Goal: Book appointment/travel/reservation

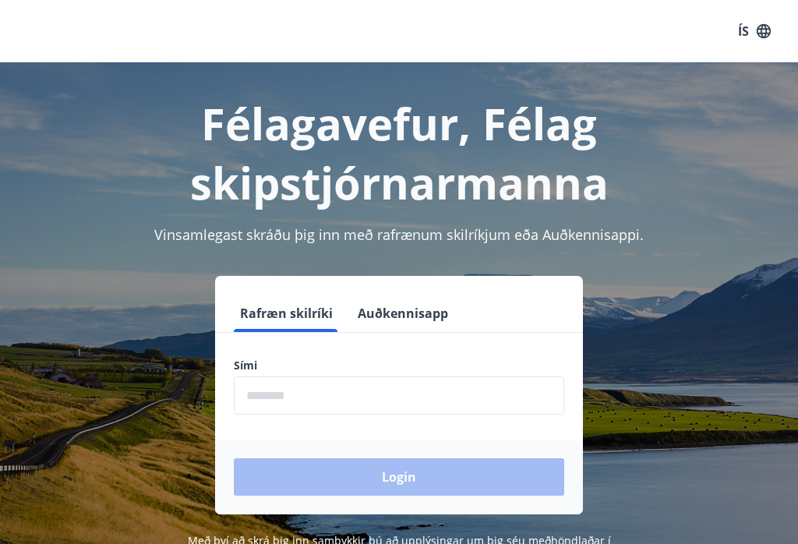
click at [287, 386] on input "phone" at bounding box center [399, 395] width 330 height 38
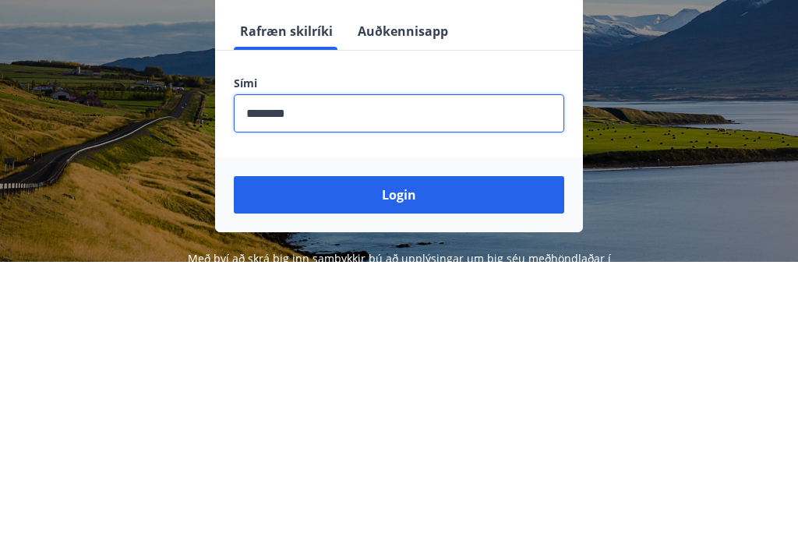
type input "********"
click at [423, 458] on button "Login" at bounding box center [399, 476] width 330 height 37
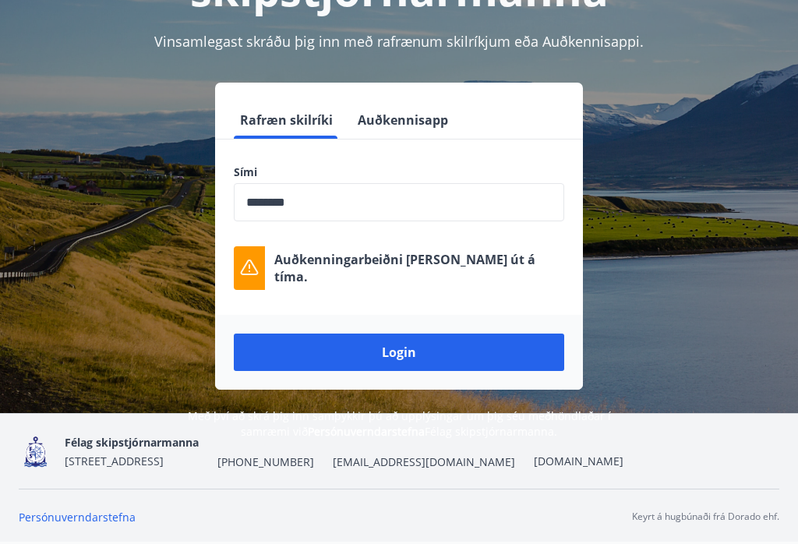
click at [405, 338] on button "Login" at bounding box center [399, 351] width 330 height 37
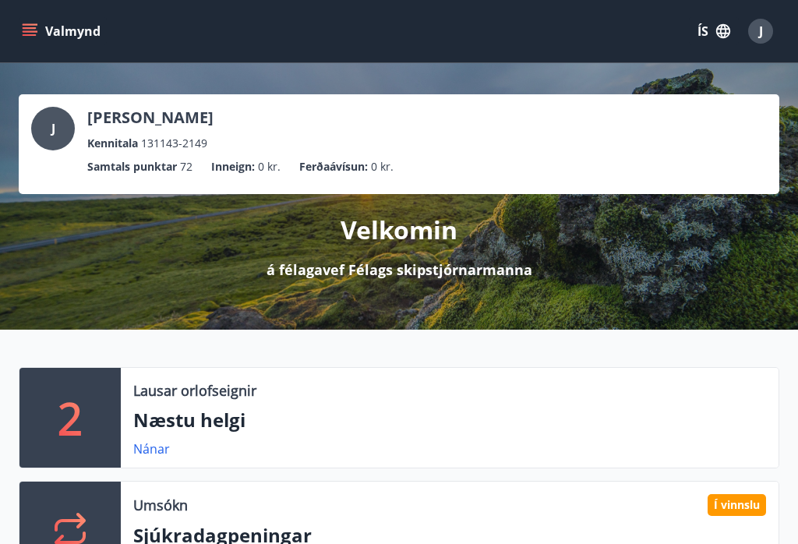
click at [676, 298] on div "J Jón Hlífar Aðalsteinsson Kennitala 131143-2149 Samtals punktar 72 Inneign : 0…" at bounding box center [399, 196] width 798 height 266
click at [40, 33] on button "Valmynd" at bounding box center [63, 31] width 88 height 28
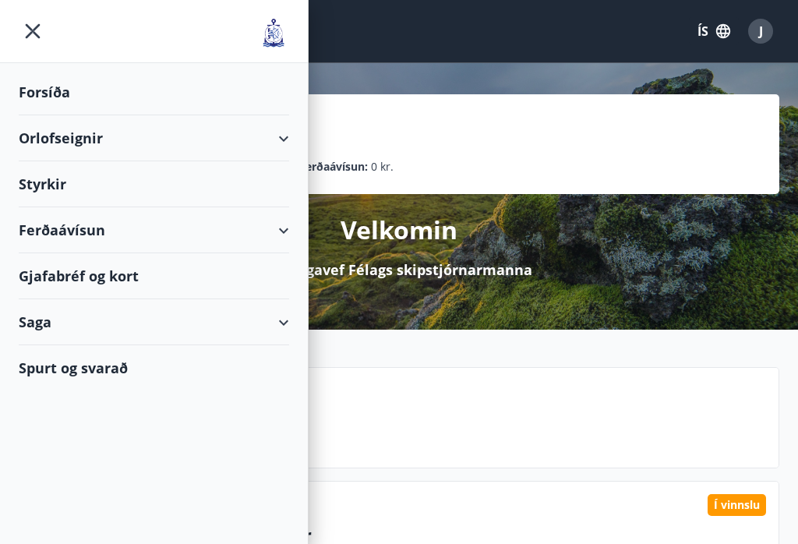
click at [69, 95] on div "Forsíða" at bounding box center [154, 92] width 270 height 46
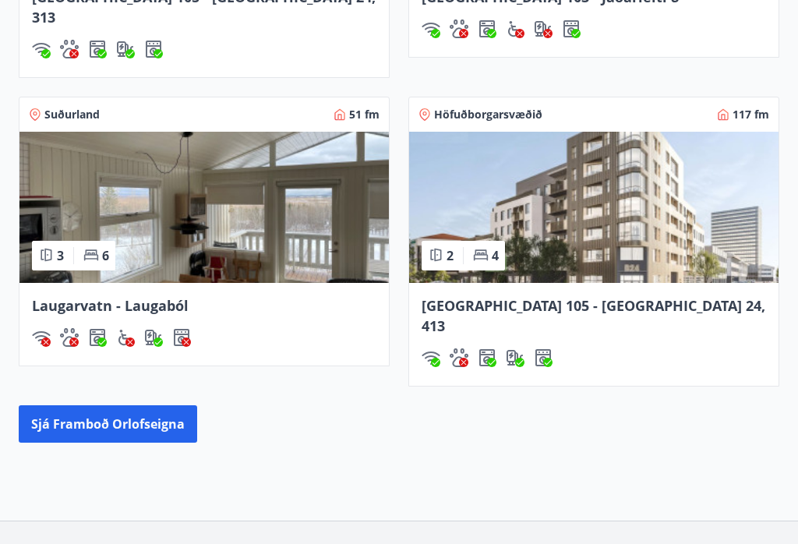
scroll to position [1530, 0]
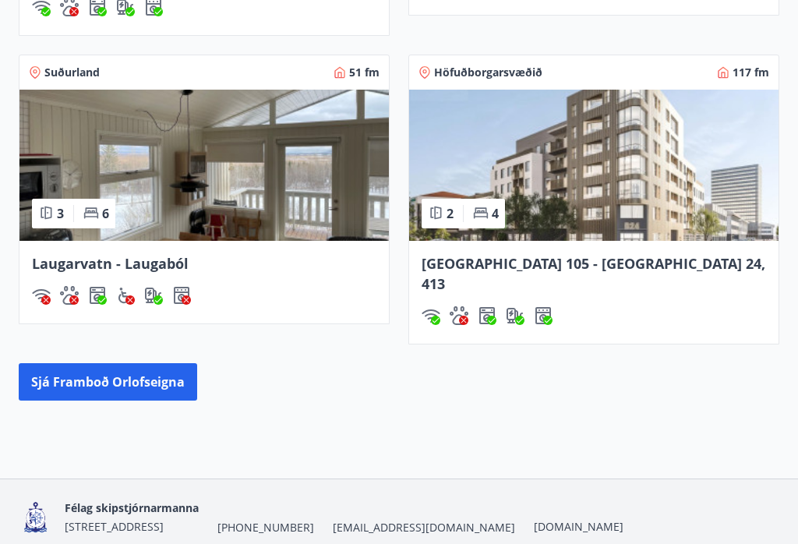
click at [125, 364] on button "Sjá framboð orlofseigna" at bounding box center [108, 382] width 178 height 37
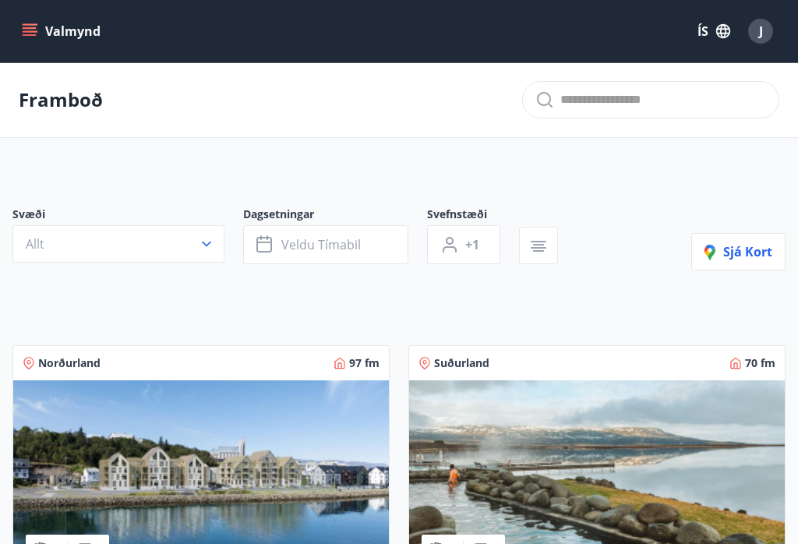
click at [210, 240] on icon "button" at bounding box center [207, 244] width 16 height 16
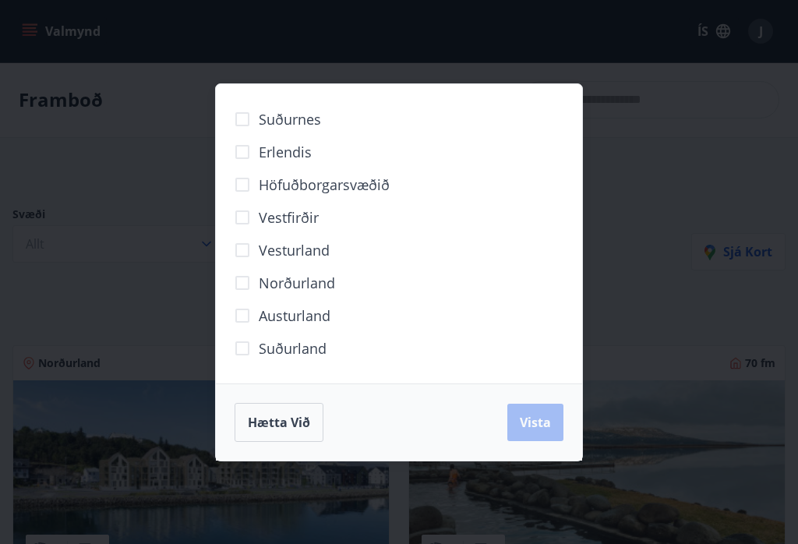
click at [323, 283] on span "Norðurland" at bounding box center [297, 283] width 76 height 20
click at [540, 423] on span "Vista" at bounding box center [535, 422] width 31 height 17
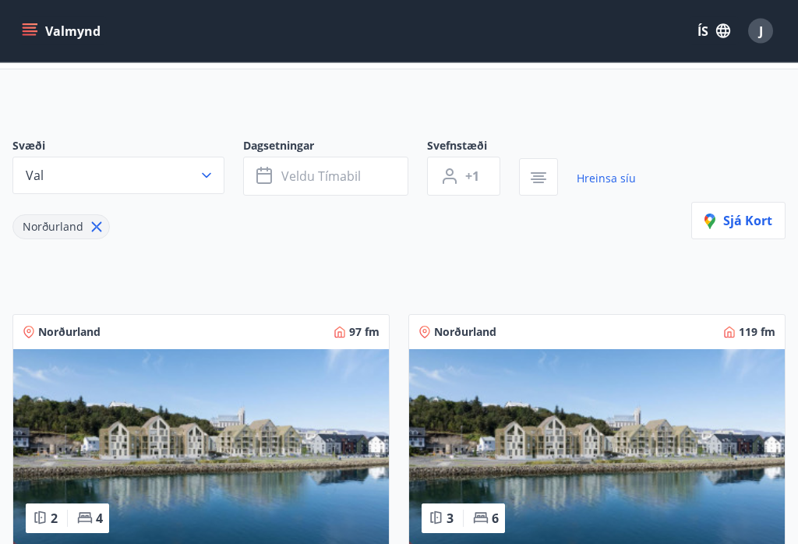
scroll to position [65, 0]
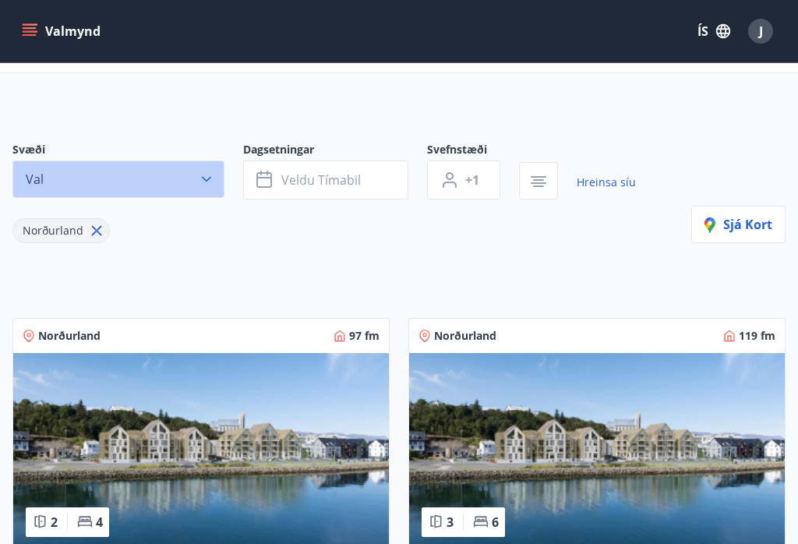
click at [211, 183] on icon "button" at bounding box center [207, 179] width 16 height 16
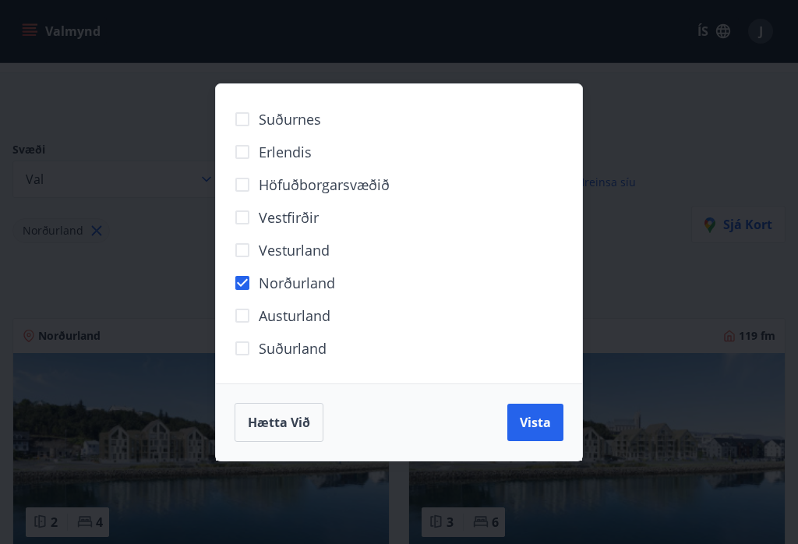
click at [323, 293] on span "Norðurland" at bounding box center [297, 283] width 76 height 20
click at [307, 289] on span "Norðurland" at bounding box center [297, 283] width 76 height 20
click at [534, 431] on span "Vista" at bounding box center [535, 422] width 31 height 17
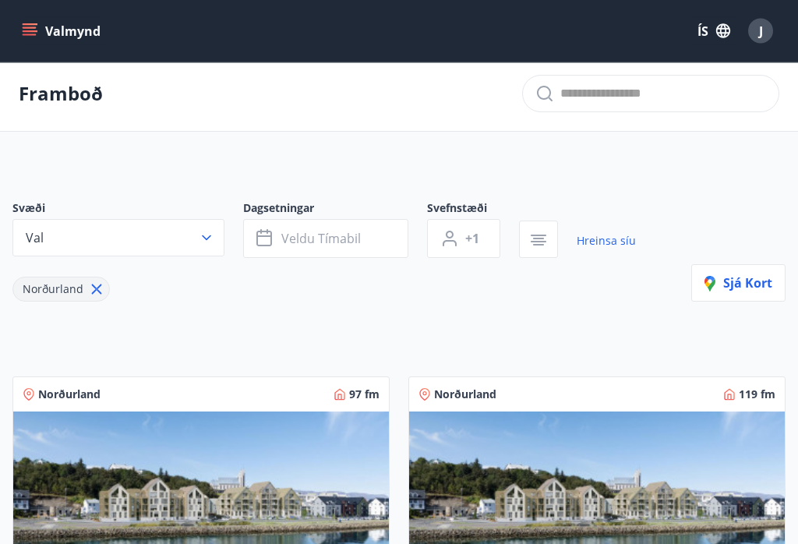
scroll to position [0, 0]
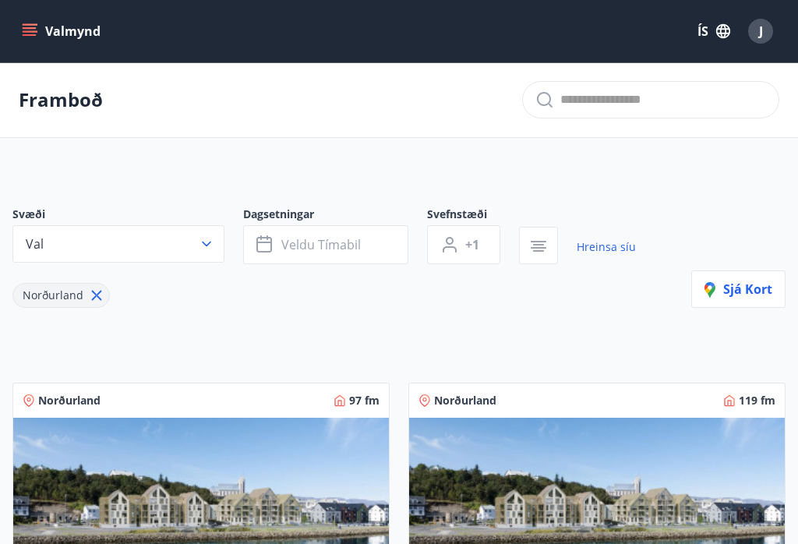
click at [288, 241] on span "Veldu tímabil" at bounding box center [320, 244] width 79 height 17
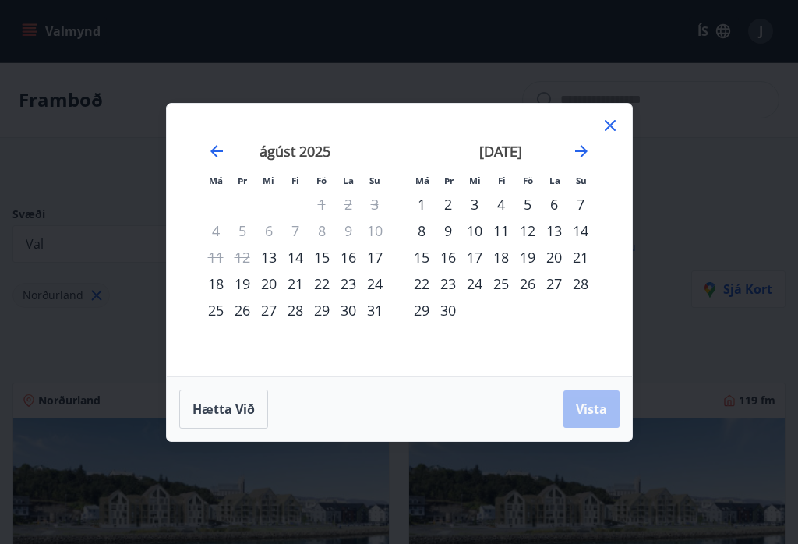
click at [327, 259] on div "15" at bounding box center [322, 257] width 26 height 26
click at [385, 256] on div "17" at bounding box center [374, 257] width 26 height 26
click at [593, 409] on span "Vista" at bounding box center [591, 408] width 31 height 17
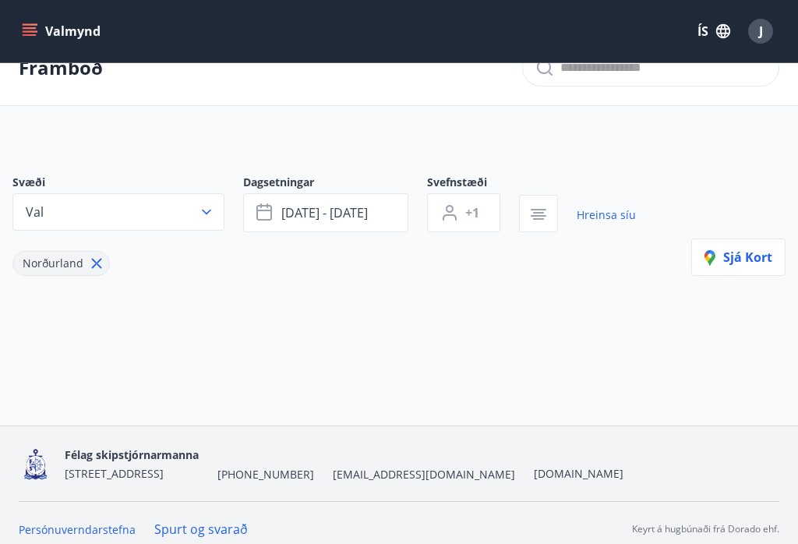
scroll to position [28, 0]
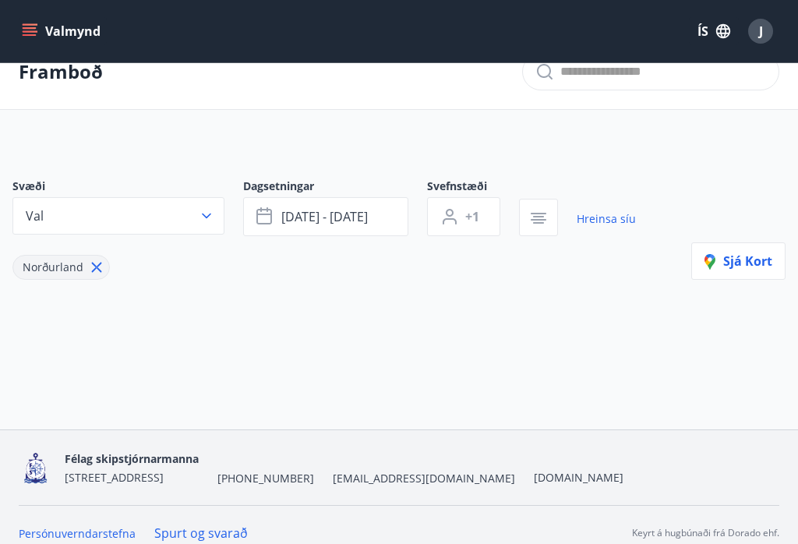
click at [479, 214] on span "+1" at bounding box center [472, 216] width 14 height 17
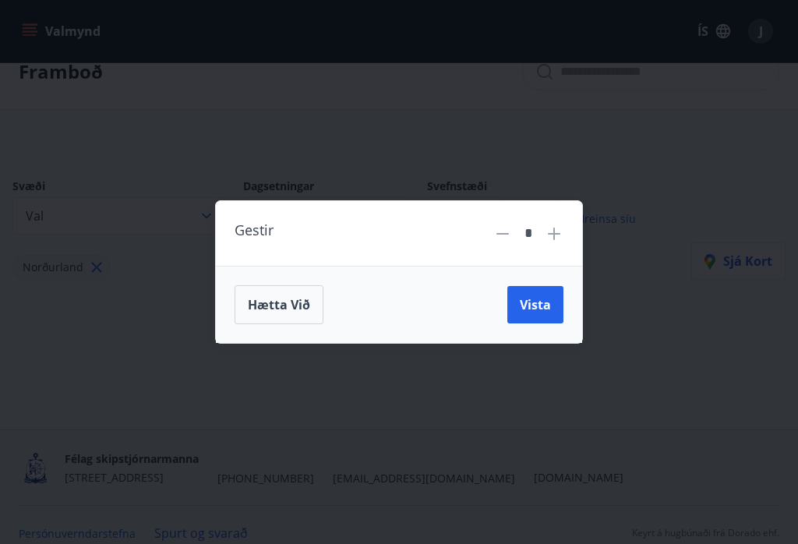
click at [558, 236] on icon at bounding box center [554, 233] width 19 height 19
type input "*"
click at [534, 311] on span "Vista" at bounding box center [535, 304] width 31 height 17
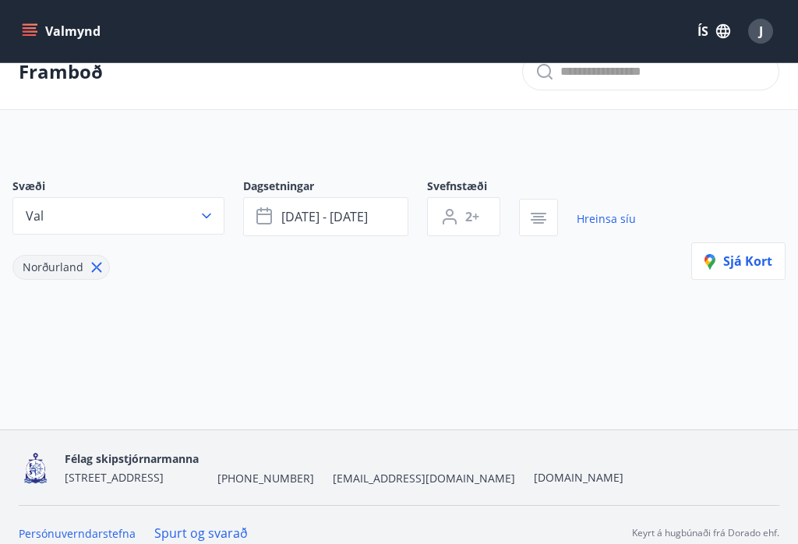
scroll to position [44, 0]
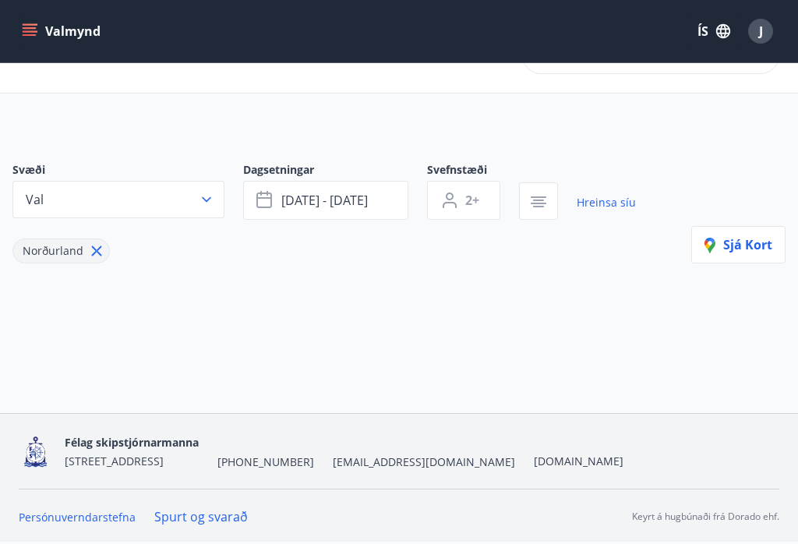
click at [738, 246] on span "Sjá kort" at bounding box center [738, 244] width 68 height 17
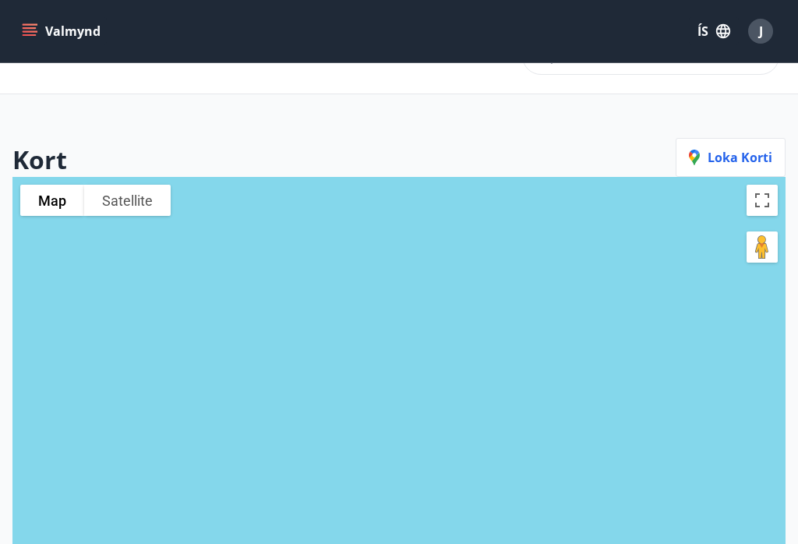
scroll to position [46, 0]
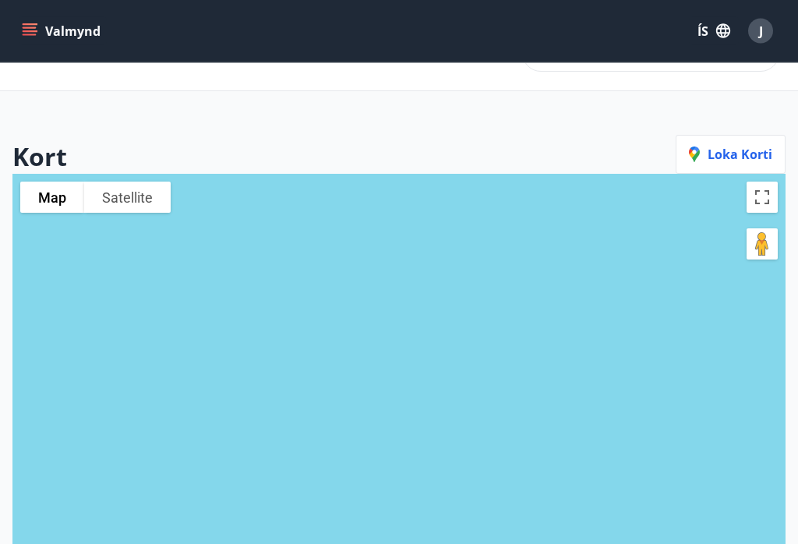
click at [660, 372] on div at bounding box center [398, 447] width 773 height 544
click at [671, 365] on div at bounding box center [398, 447] width 773 height 544
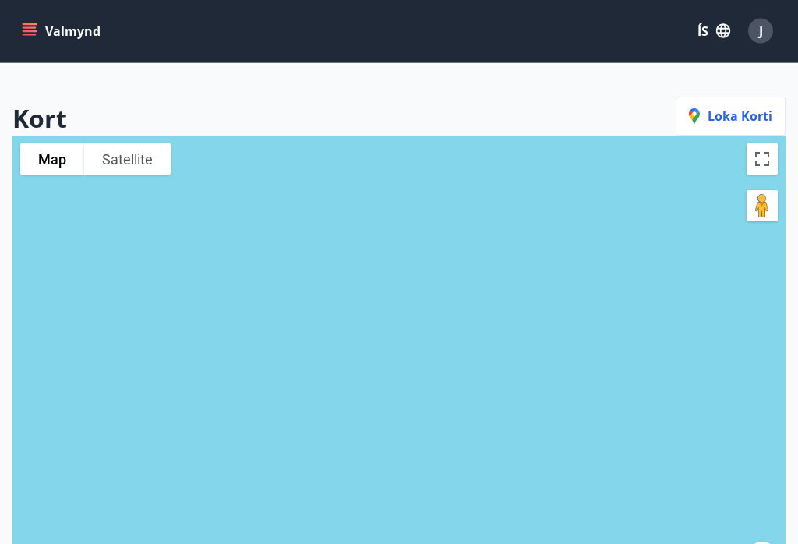
scroll to position [88, 0]
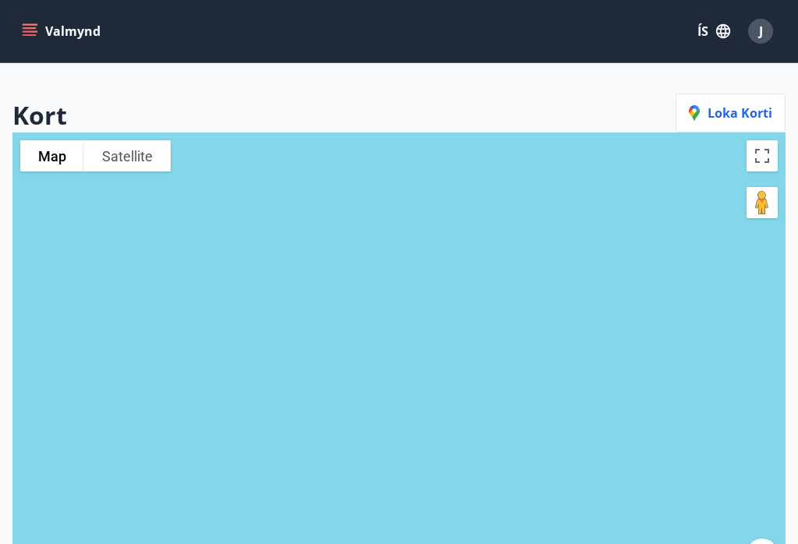
click at [131, 154] on button "Satellite" at bounding box center [127, 155] width 86 height 31
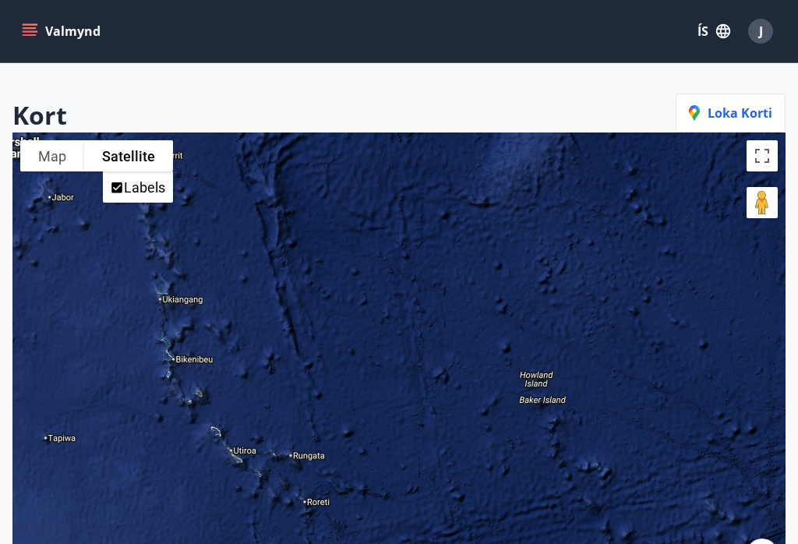
click at [59, 171] on button "Map" at bounding box center [52, 155] width 64 height 31
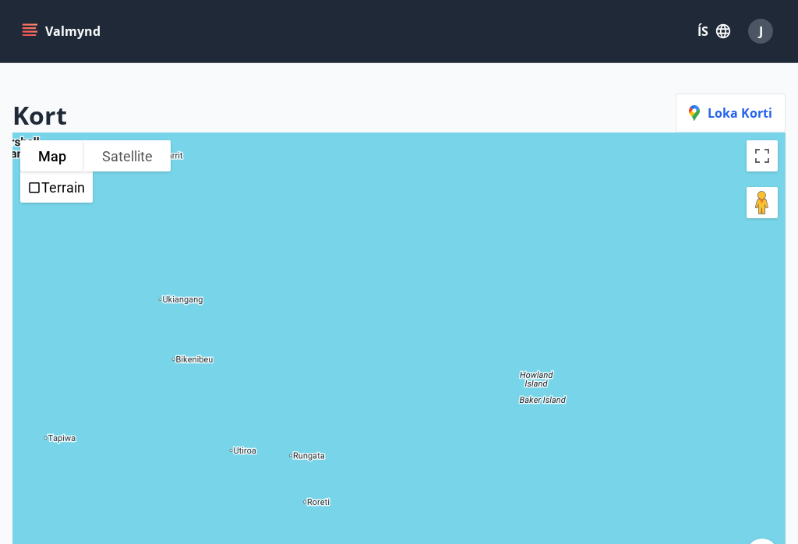
click at [69, 151] on button "Map" at bounding box center [52, 155] width 64 height 31
click at [70, 155] on button "Map" at bounding box center [52, 155] width 64 height 31
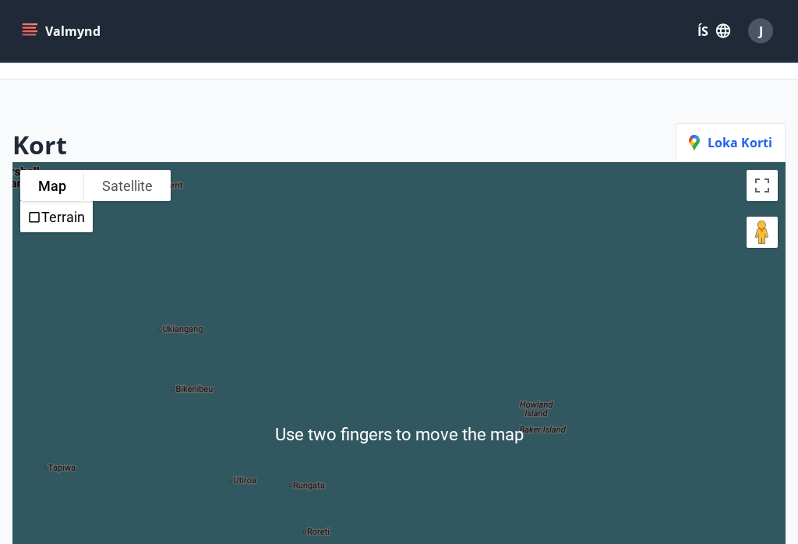
scroll to position [0, 0]
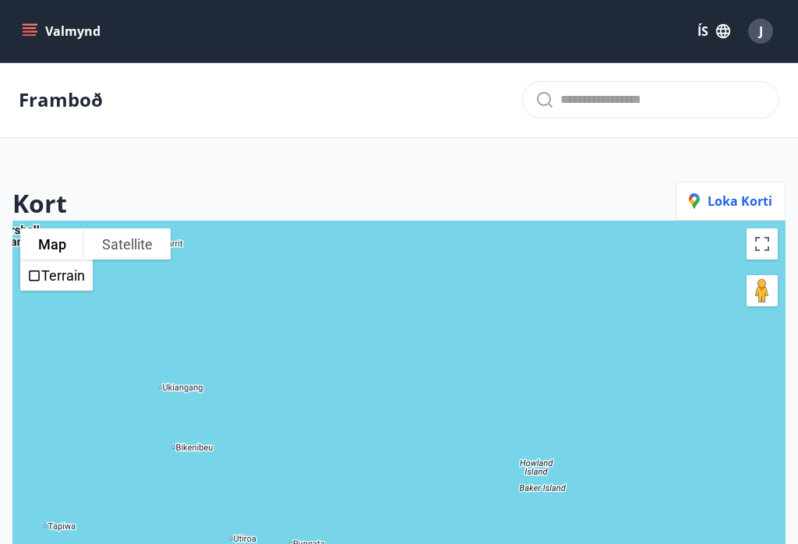
click at [41, 29] on button "Valmynd" at bounding box center [63, 31] width 88 height 28
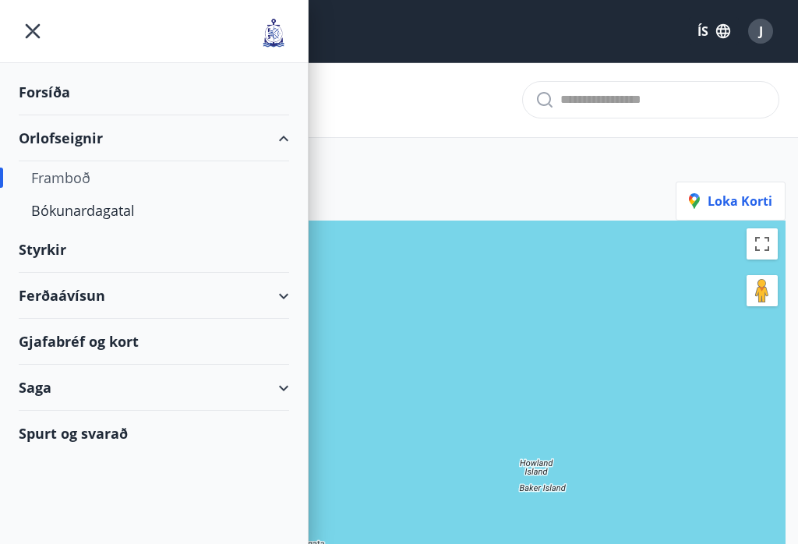
click at [129, 217] on div "Bókunardagatal" at bounding box center [153, 210] width 245 height 33
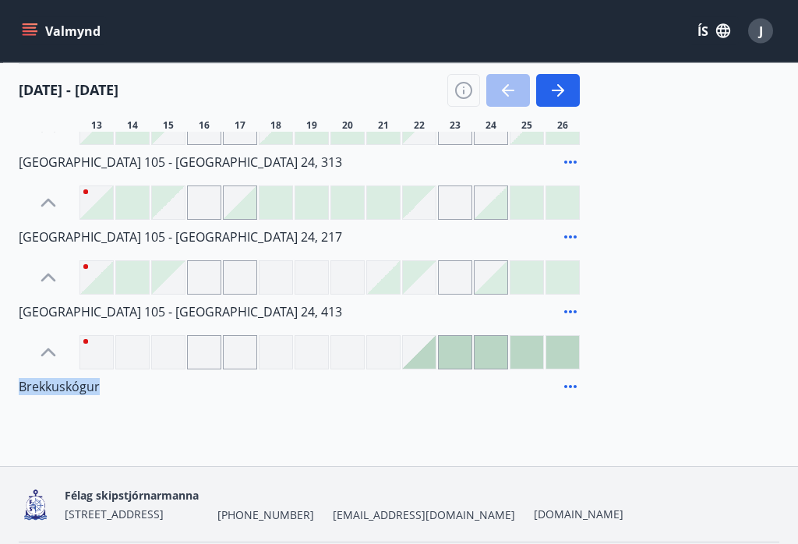
scroll to position [1289, 0]
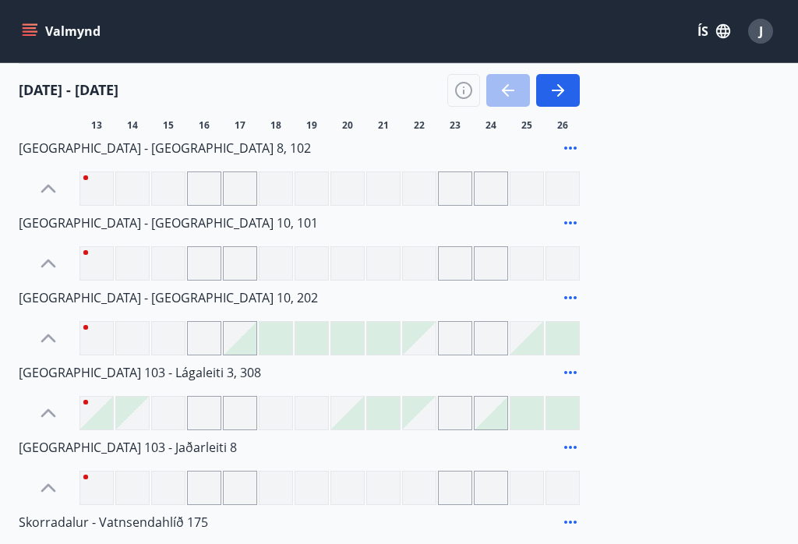
click at [710, 436] on div "Laugarvatn - Sæból Laugarvatn - Ægisból Laugarvatn - Laugaból Laugarvatn - Hran…" at bounding box center [399, 243] width 760 height 1340
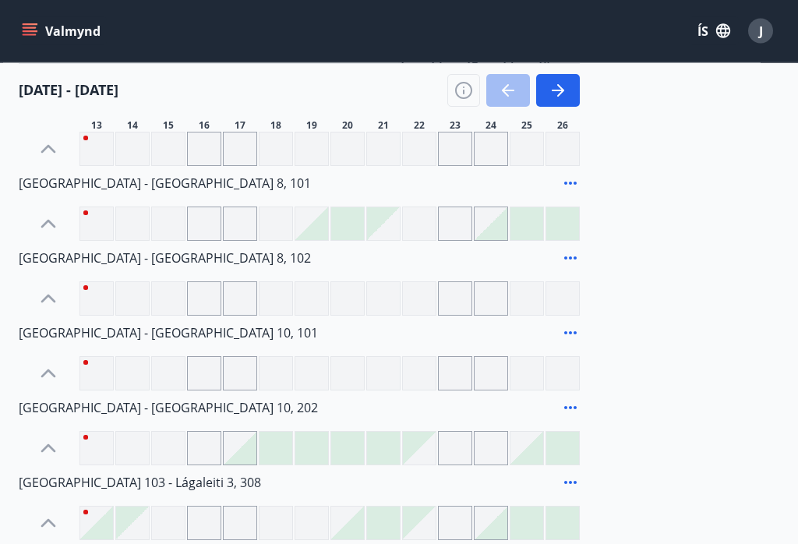
scroll to position [642, 0]
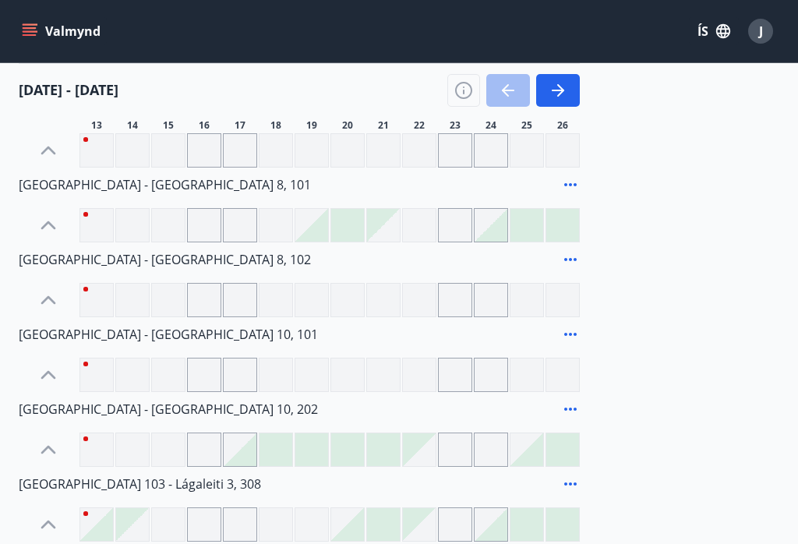
click at [137, 441] on div at bounding box center [132, 449] width 34 height 34
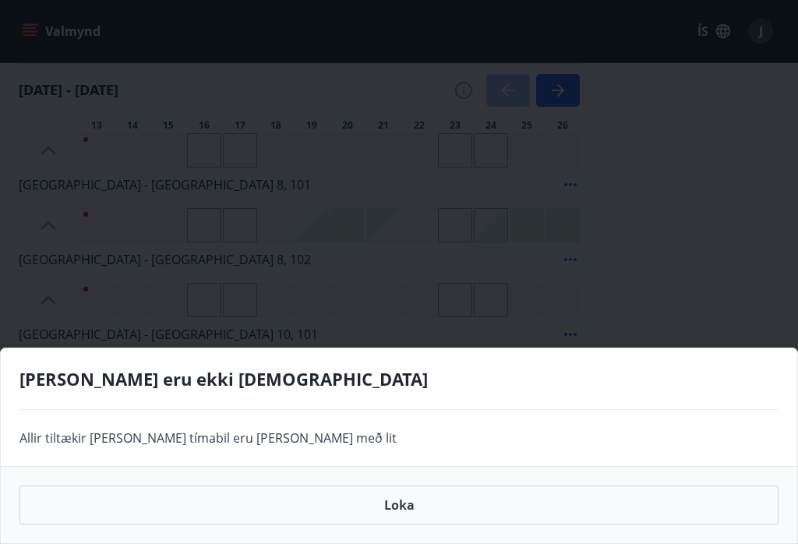
click at [143, 439] on div "Allir tiltækir dagar eða tímabil eru merkt með lit" at bounding box center [399, 438] width 796 height 56
click at [412, 511] on button "Loka" at bounding box center [398, 504] width 759 height 39
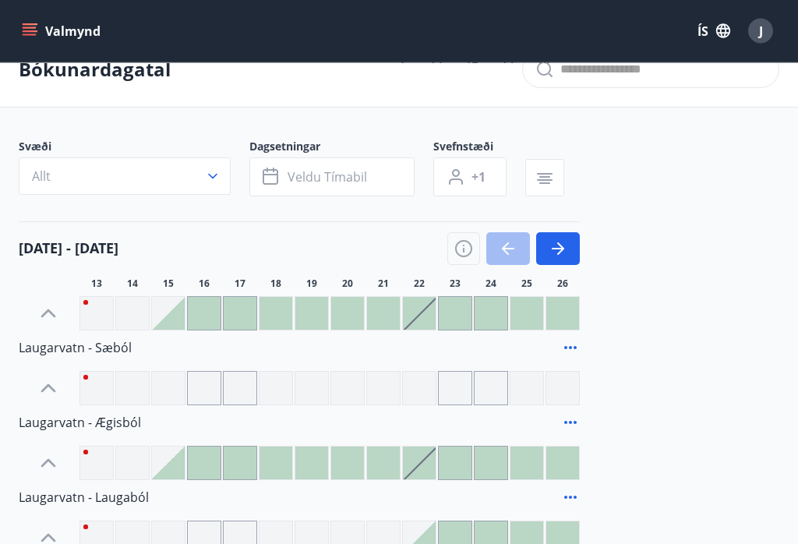
scroll to position [0, 0]
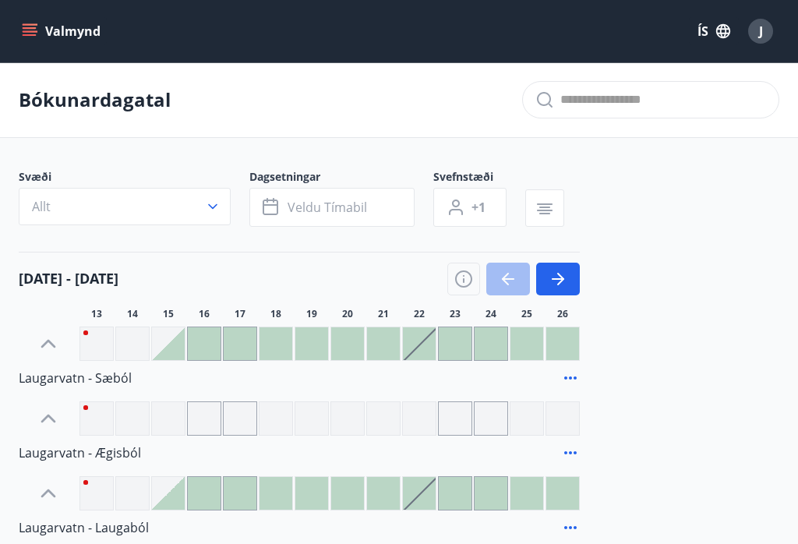
click at [516, 280] on div at bounding box center [513, 279] width 132 height 33
click at [509, 280] on div at bounding box center [513, 279] width 132 height 33
click at [571, 282] on button "button" at bounding box center [558, 279] width 44 height 33
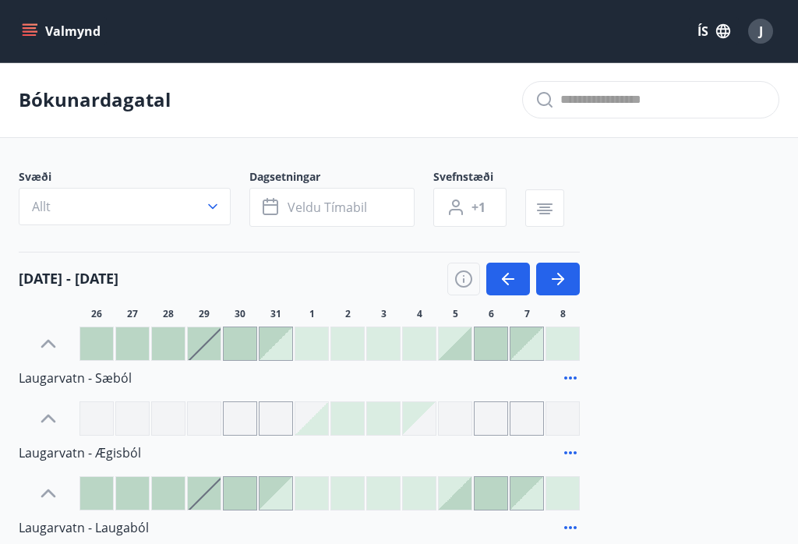
click at [772, 27] on div "J" at bounding box center [760, 31] width 25 height 25
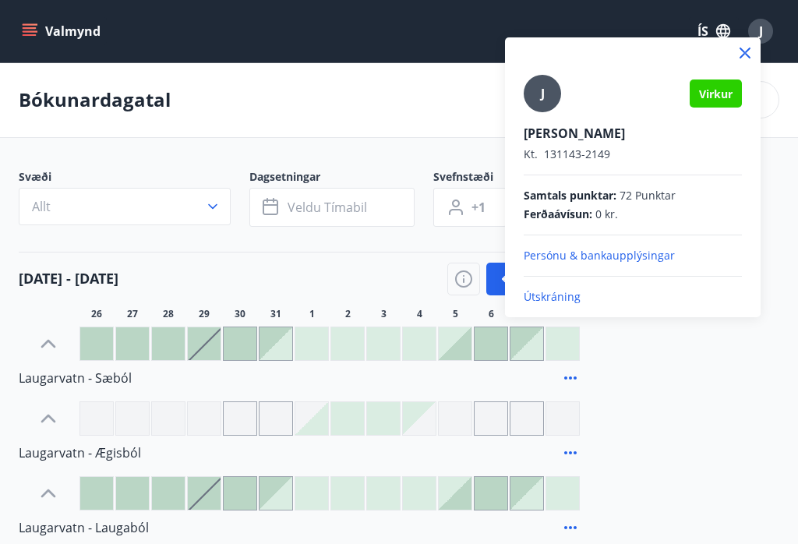
click at [582, 292] on p "Útskráning" at bounding box center [633, 297] width 218 height 16
